Goal: Check status

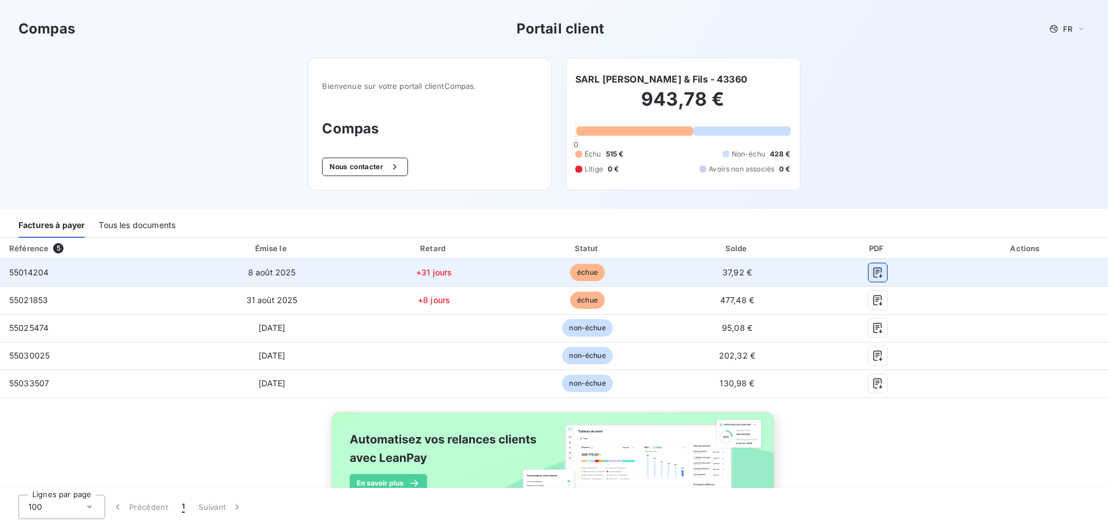
click at [874, 277] on icon "button" at bounding box center [878, 273] width 12 height 12
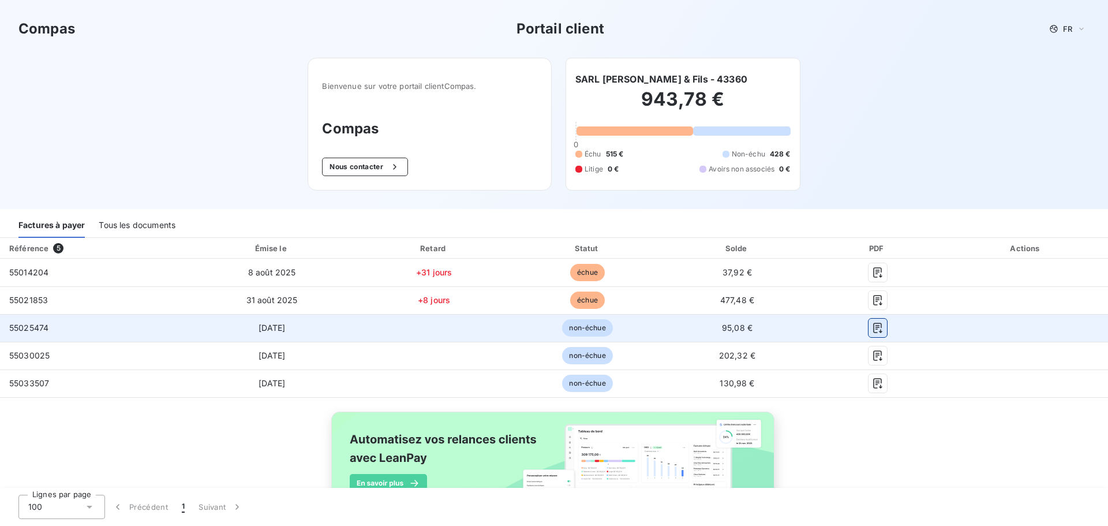
click at [875, 329] on icon "button" at bounding box center [878, 328] width 12 height 12
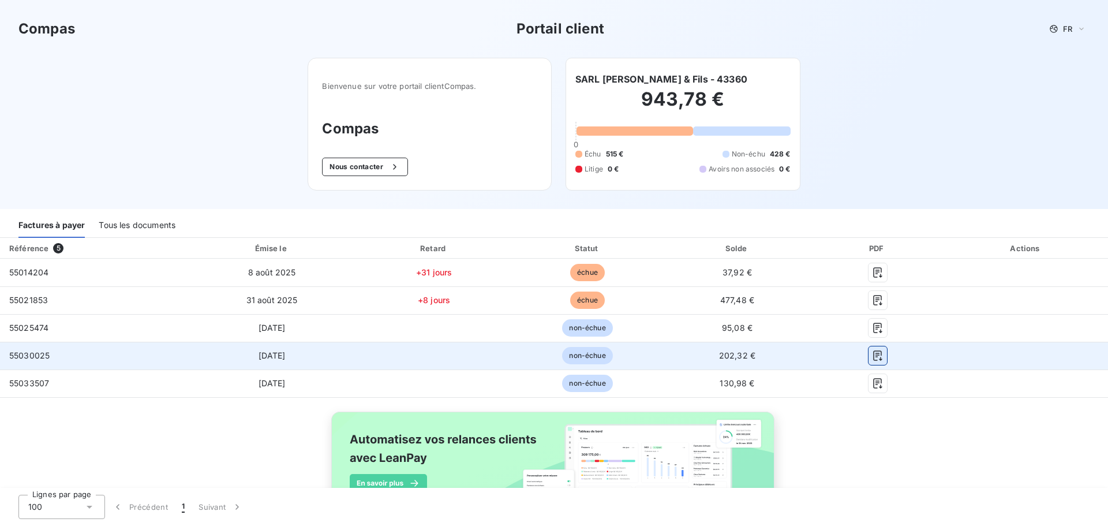
click at [873, 350] on icon "button" at bounding box center [878, 356] width 12 height 12
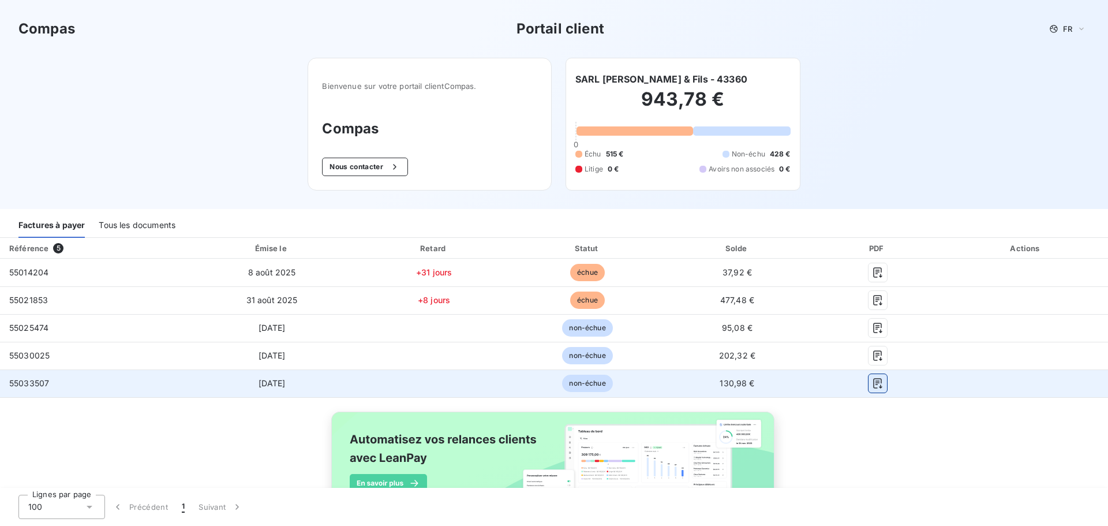
click at [872, 381] on icon "button" at bounding box center [878, 383] width 12 height 12
click at [868, 388] on button "button" at bounding box center [877, 383] width 18 height 18
click at [872, 381] on icon "button" at bounding box center [878, 383] width 12 height 12
click at [811, 388] on td at bounding box center [877, 383] width 133 height 28
click at [719, 382] on span "130,98 €" at bounding box center [736, 383] width 35 height 10
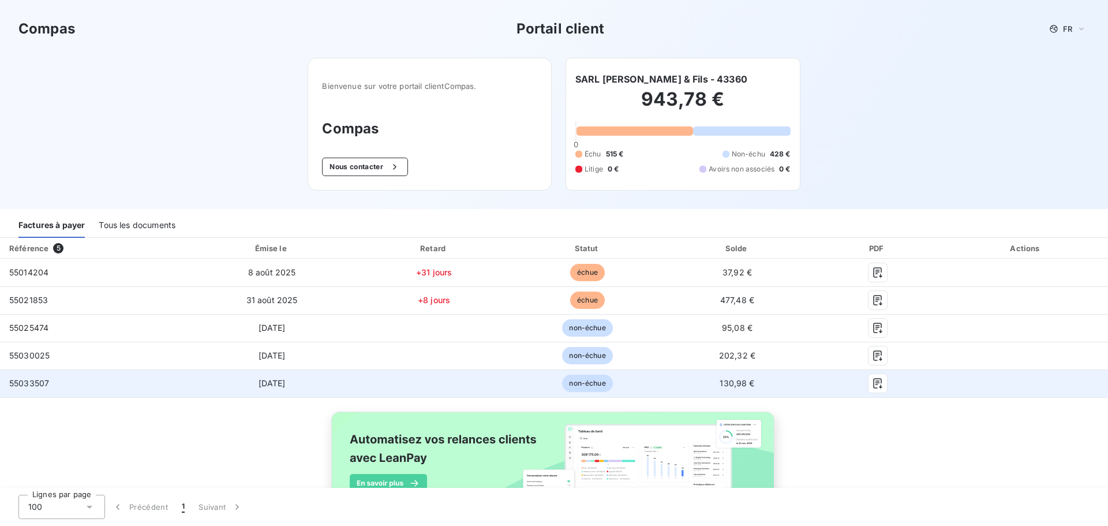
drag, startPoint x: 703, startPoint y: 386, endPoint x: 688, endPoint y: 386, distance: 14.4
click at [697, 386] on td "130,98 €" at bounding box center [737, 383] width 148 height 28
click at [530, 388] on td "non-échue" at bounding box center [588, 383] width 152 height 28
click at [309, 389] on td "[DATE]" at bounding box center [271, 383] width 169 height 28
drag, startPoint x: 212, startPoint y: 381, endPoint x: 105, endPoint y: 384, distance: 107.3
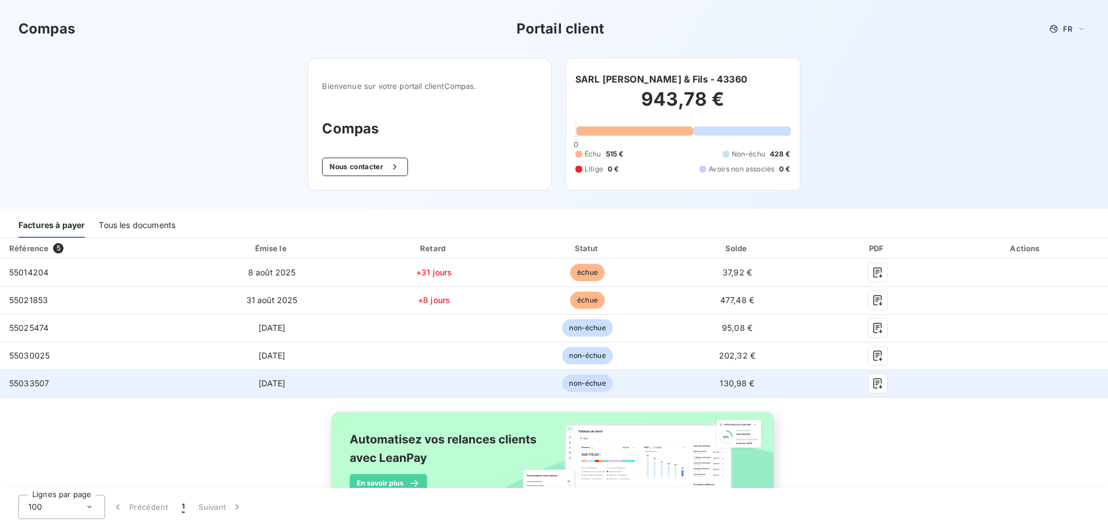
click at [210, 381] on td "[DATE]" at bounding box center [271, 383] width 169 height 28
click at [95, 384] on td "55033507" at bounding box center [93, 383] width 187 height 28
click at [873, 393] on td at bounding box center [877, 383] width 133 height 28
click at [873, 388] on icon "button" at bounding box center [877, 383] width 9 height 10
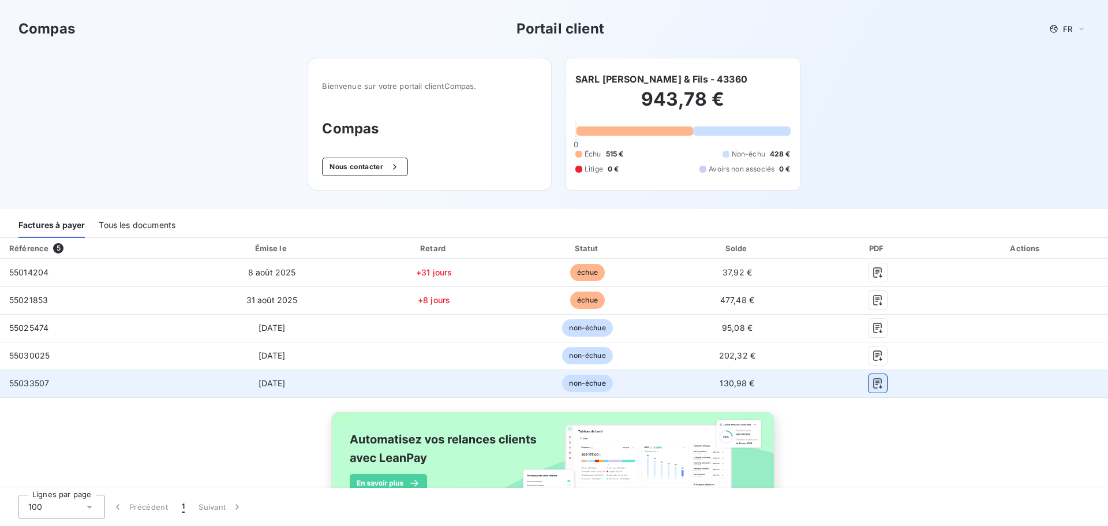
click at [873, 388] on icon "button" at bounding box center [877, 383] width 9 height 10
drag, startPoint x: 873, startPoint y: 388, endPoint x: 856, endPoint y: 382, distance: 17.5
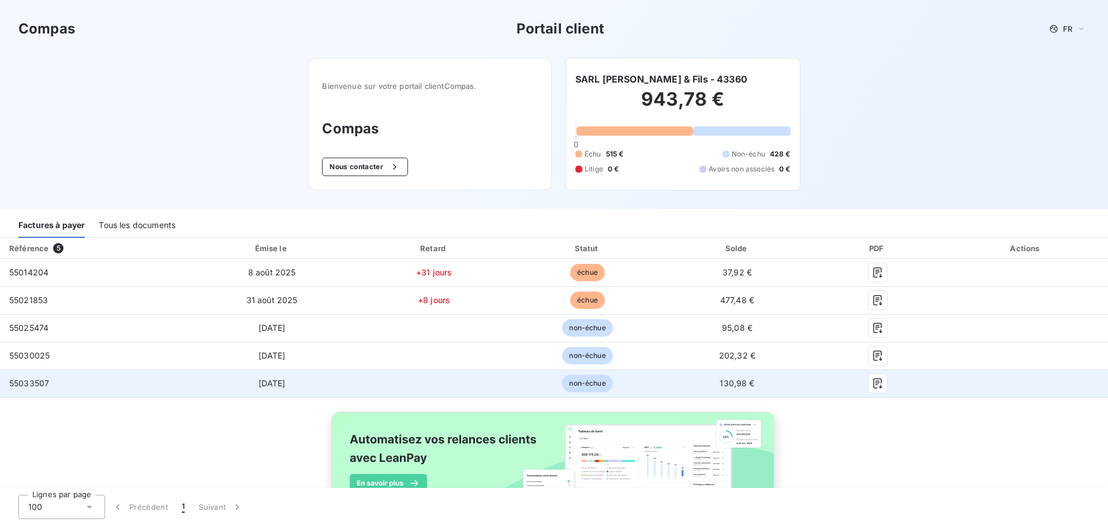
click at [856, 382] on div at bounding box center [877, 383] width 114 height 18
